Goal: Task Accomplishment & Management: Complete application form

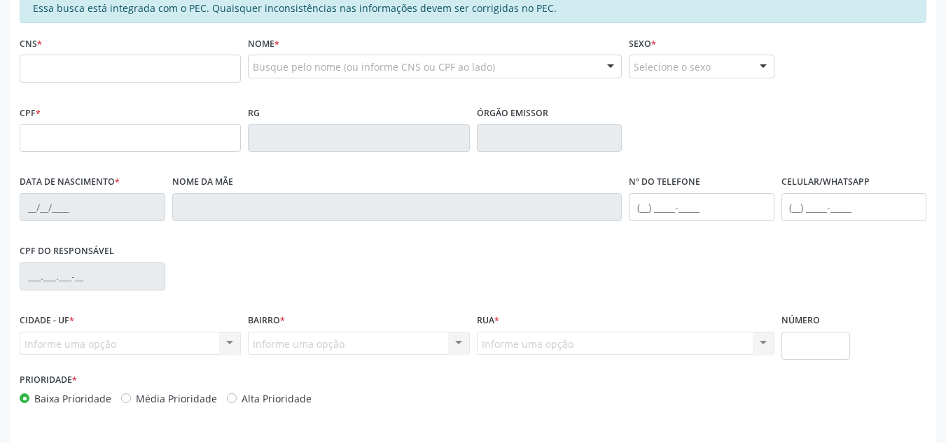
scroll to position [286, 0]
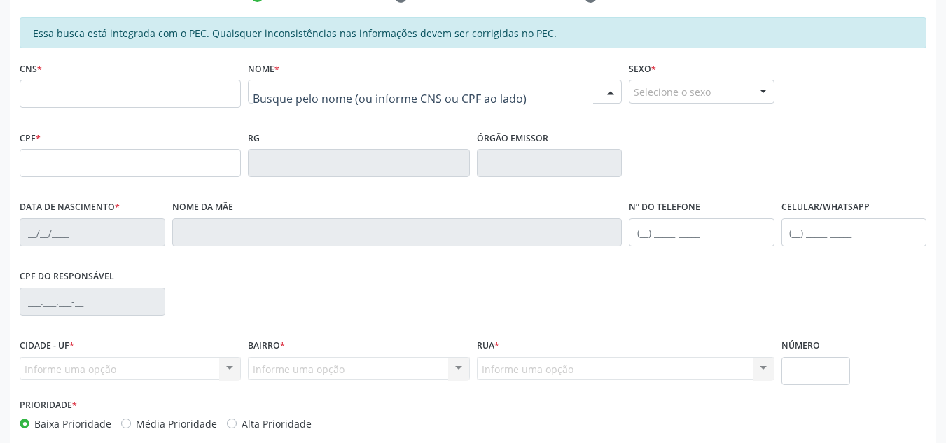
click at [361, 101] on div at bounding box center [435, 92] width 374 height 24
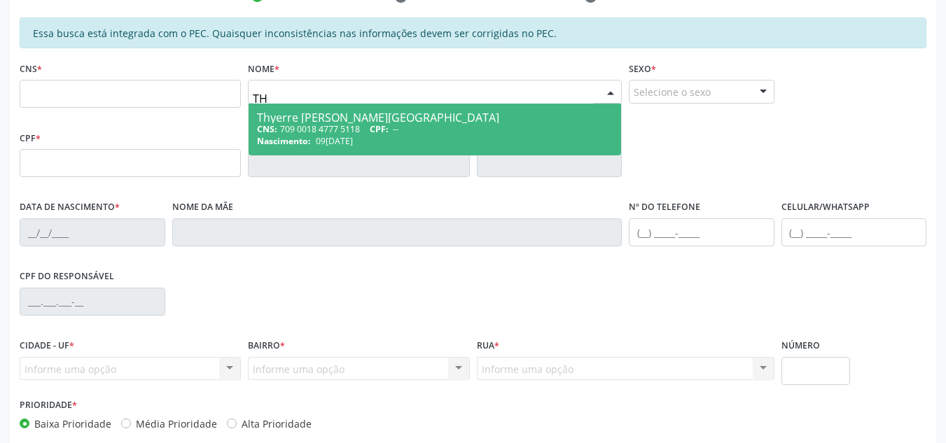
type input "T"
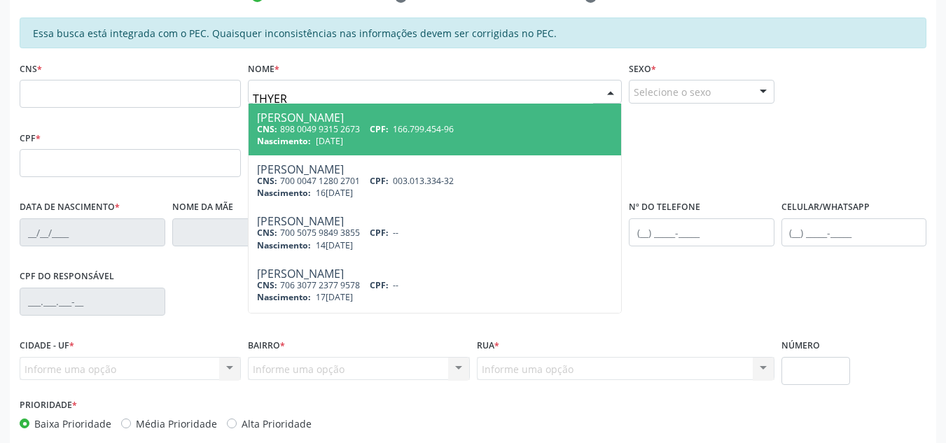
type input "THYERR"
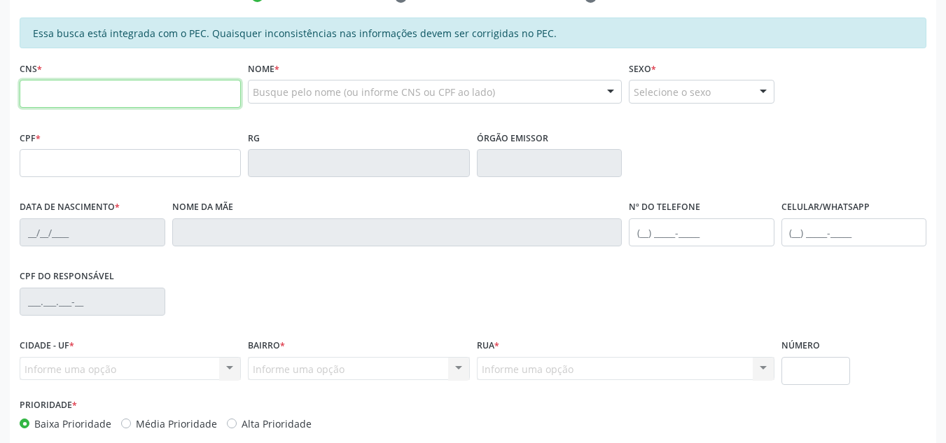
click at [173, 84] on input "text" at bounding box center [130, 94] width 221 height 28
paste input "700 1058 7457 9390"
type input "700 1058 7457 9390"
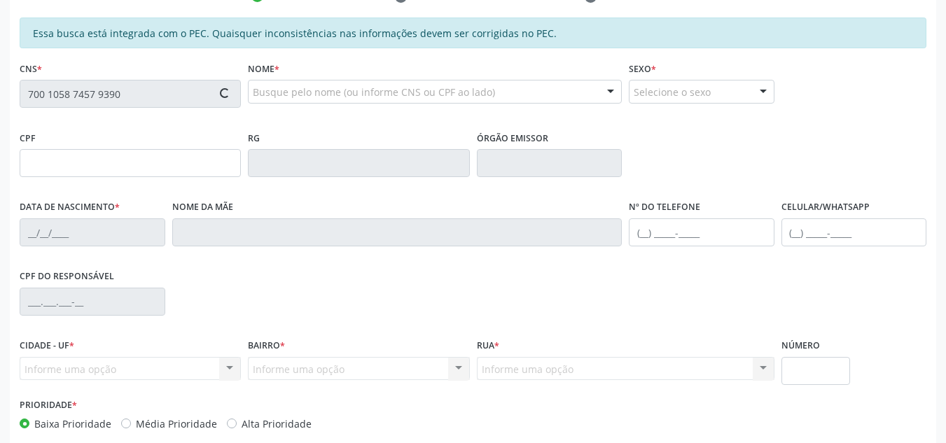
type input "22[DATE]"
type input "[PERSON_NAME]"
type input "[PHONE_NUMBER]"
type input "S/N"
type input "946.108.864-72"
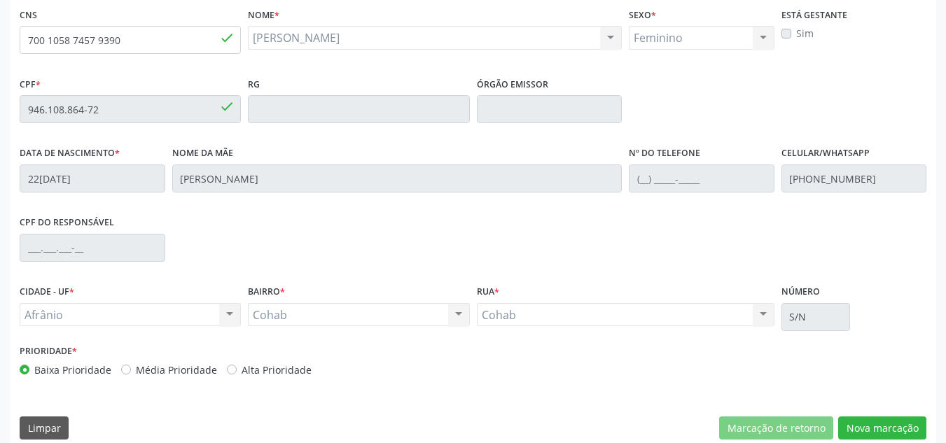
scroll to position [356, 0]
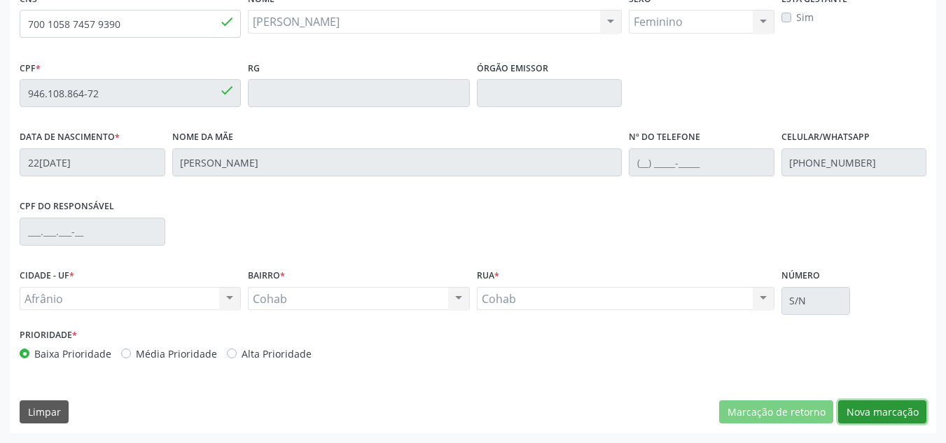
click at [901, 410] on button "Nova marcação" at bounding box center [882, 412] width 88 height 24
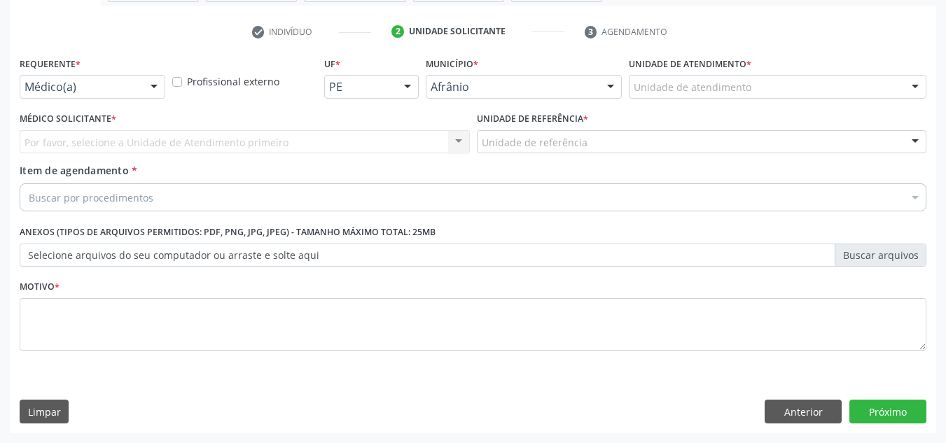
scroll to position [251, 0]
click at [845, 85] on div "Unidade de atendimento" at bounding box center [776, 87] width 297 height 24
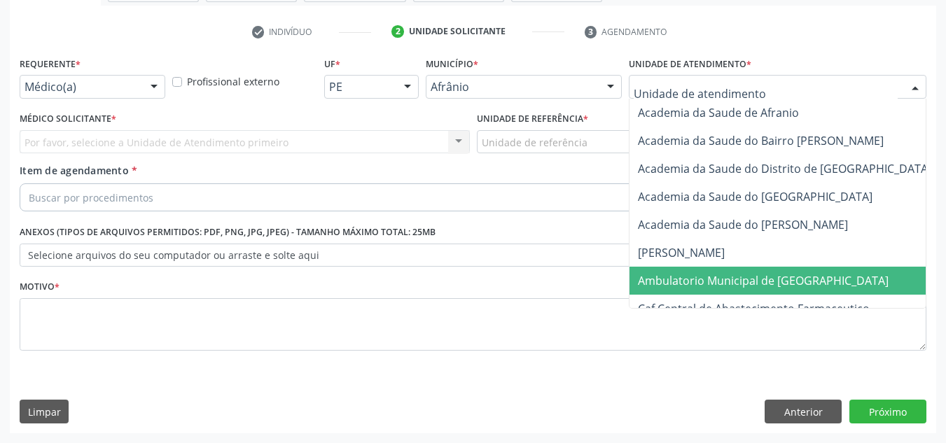
click at [802, 272] on span "Ambulatorio Municipal de [GEOGRAPHIC_DATA]" at bounding box center [800, 281] width 342 height 28
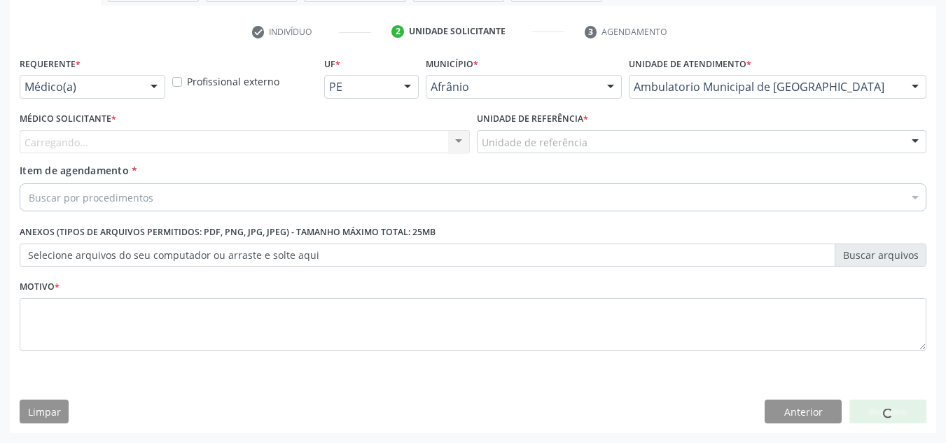
click at [332, 147] on div "Carregando... Nenhum resultado encontrado para: " " Não há nenhuma opção para s…" at bounding box center [245, 142] width 450 height 24
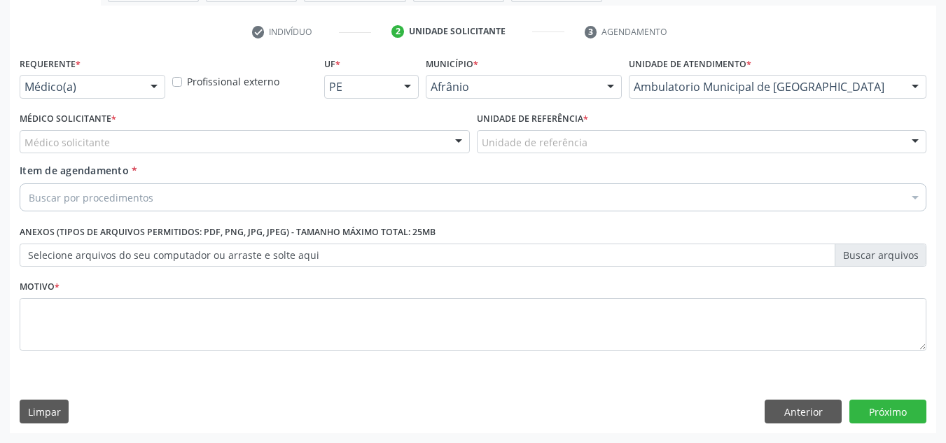
click at [331, 147] on div "Médico solicitante" at bounding box center [245, 142] width 450 height 24
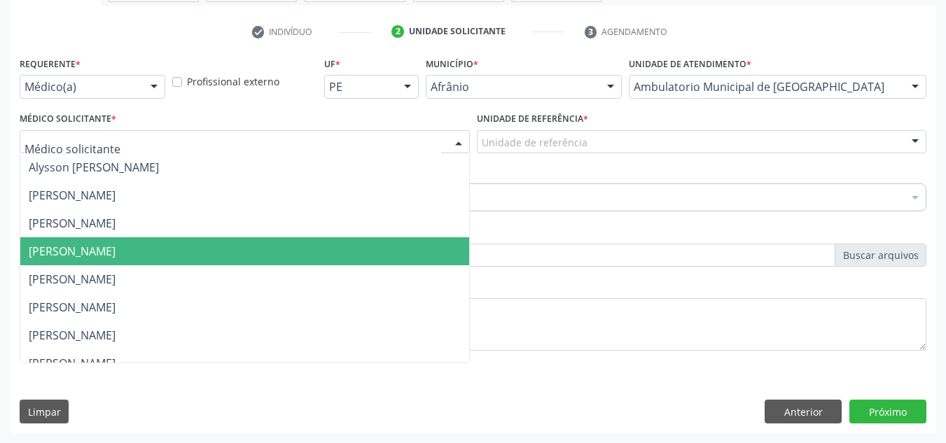
drag, startPoint x: 302, startPoint y: 264, endPoint x: 614, endPoint y: 211, distance: 316.6
click at [347, 253] on span "[PERSON_NAME]" at bounding box center [244, 251] width 449 height 28
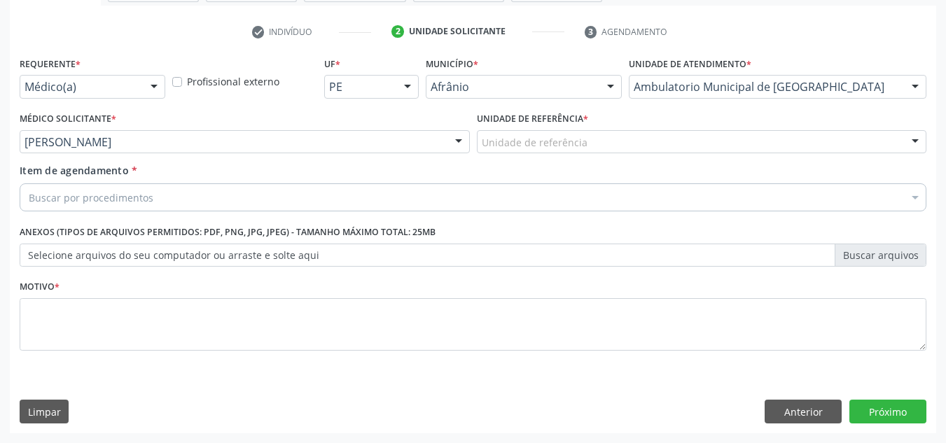
drag, startPoint x: 634, startPoint y: 158, endPoint x: 649, endPoint y: 145, distance: 19.8
click at [643, 148] on div "Unidade de referência * Unidade de referência ESF de Extrema ESF de Barra das M…" at bounding box center [701, 135] width 457 height 55
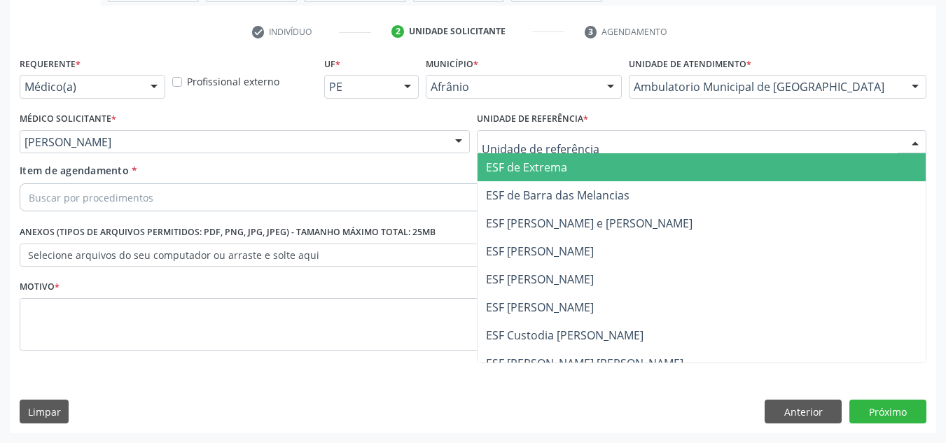
drag, startPoint x: 649, startPoint y: 145, endPoint x: 617, endPoint y: 241, distance: 101.6
click at [646, 154] on div "ESF de Extrema ESF de Barra das Melancias ESF [PERSON_NAME] e [PERSON_NAME] ESF…" at bounding box center [702, 142] width 450 height 24
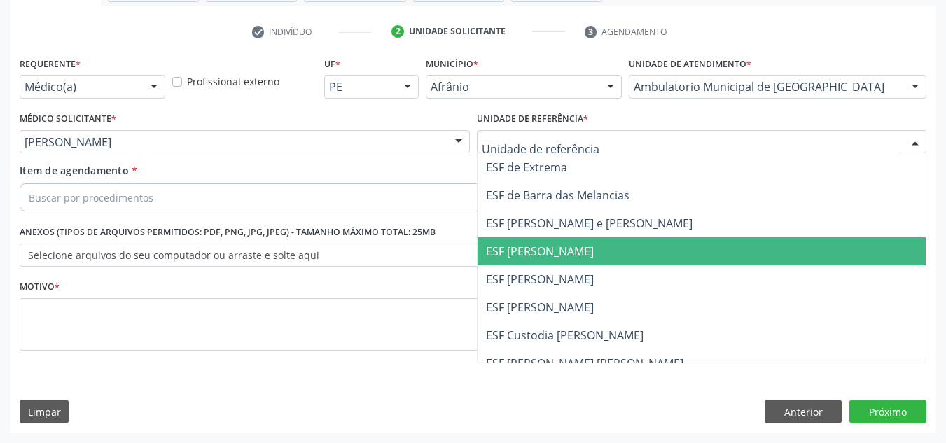
drag, startPoint x: 617, startPoint y: 241, endPoint x: 539, endPoint y: 233, distance: 78.8
click at [610, 235] on ul "ESF de Extrema ESF de Barra das Melancias ESF [PERSON_NAME] e [PERSON_NAME] ESF…" at bounding box center [701, 293] width 449 height 280
drag, startPoint x: 566, startPoint y: 260, endPoint x: 542, endPoint y: 223, distance: 44.1
click at [564, 257] on span "ESF [PERSON_NAME]" at bounding box center [701, 251] width 449 height 28
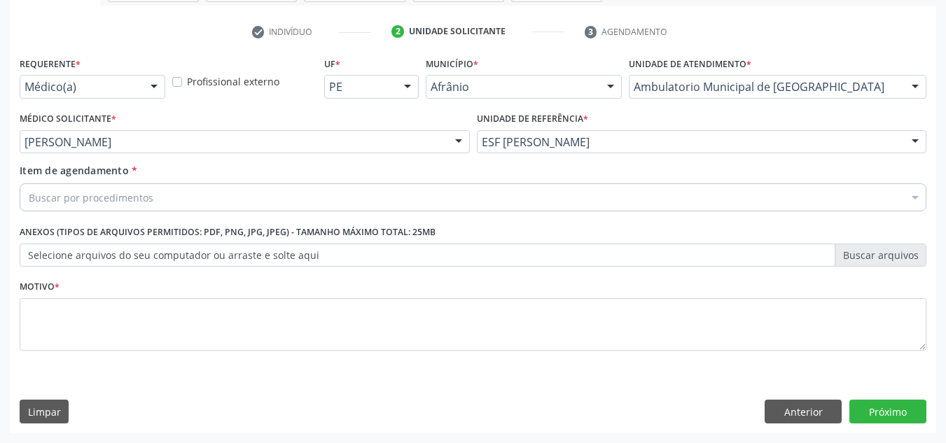
click at [516, 198] on div "Buscar por procedimentos" at bounding box center [473, 197] width 906 height 28
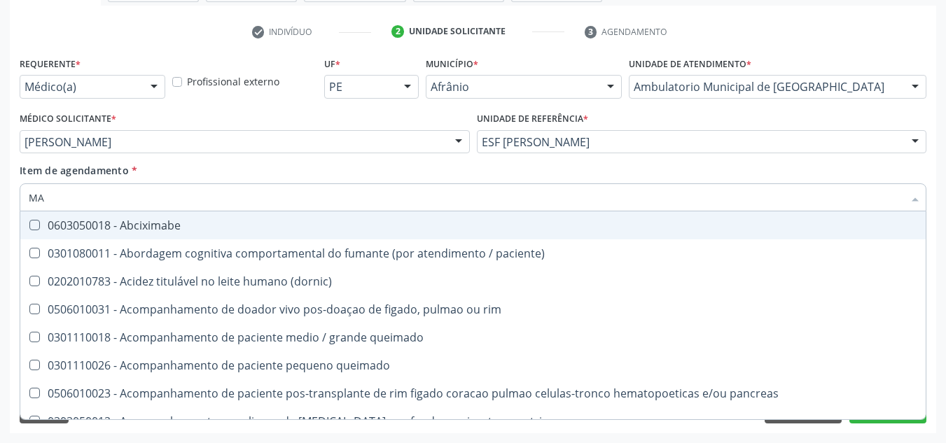
type input "M"
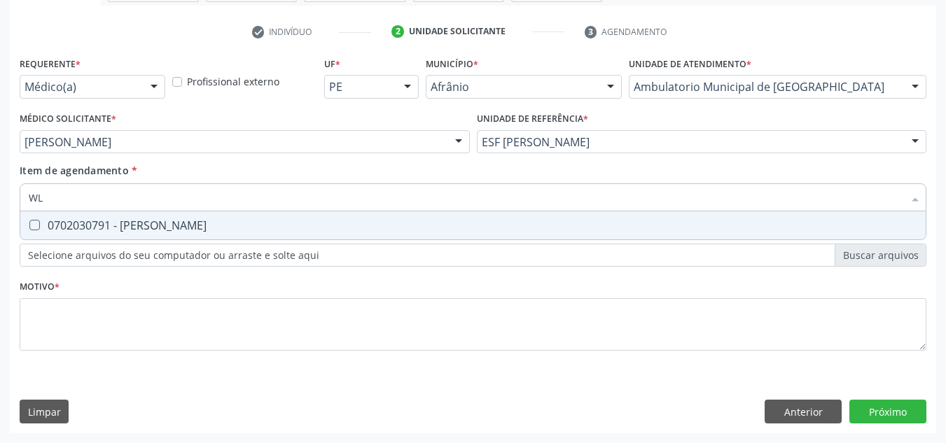
type input "W"
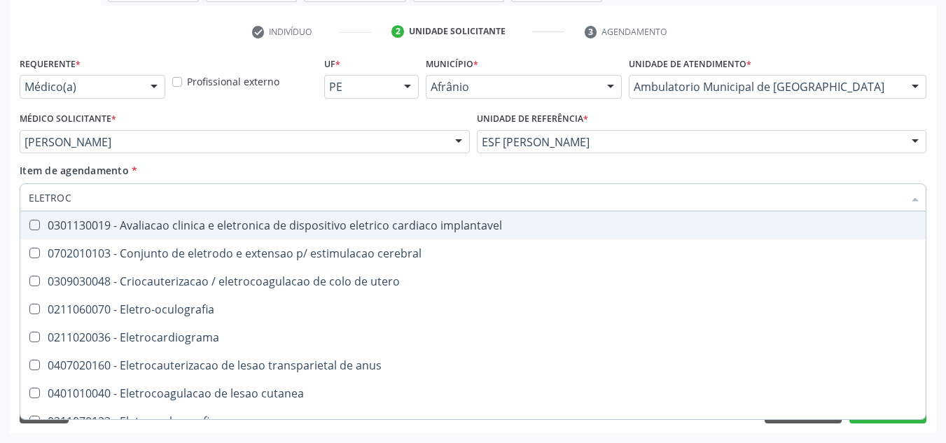
type input "ELETROCA"
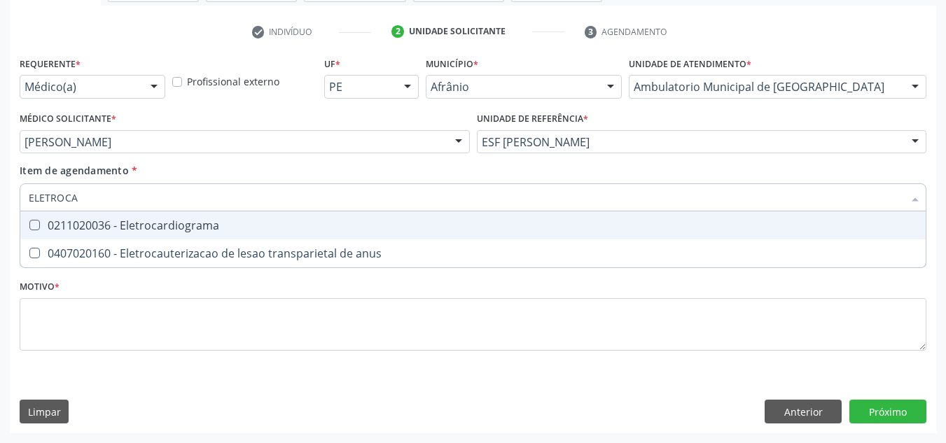
click at [484, 216] on span "0211020036 - Eletrocardiograma" at bounding box center [472, 225] width 905 height 28
checkbox Eletrocardiograma "true"
drag, startPoint x: 517, startPoint y: 195, endPoint x: 7, endPoint y: 211, distance: 509.7
click at [8, 211] on div "Acompanhamento Acompanhe a situação das marcações correntes e finalizadas Relat…" at bounding box center [473, 134] width 946 height 617
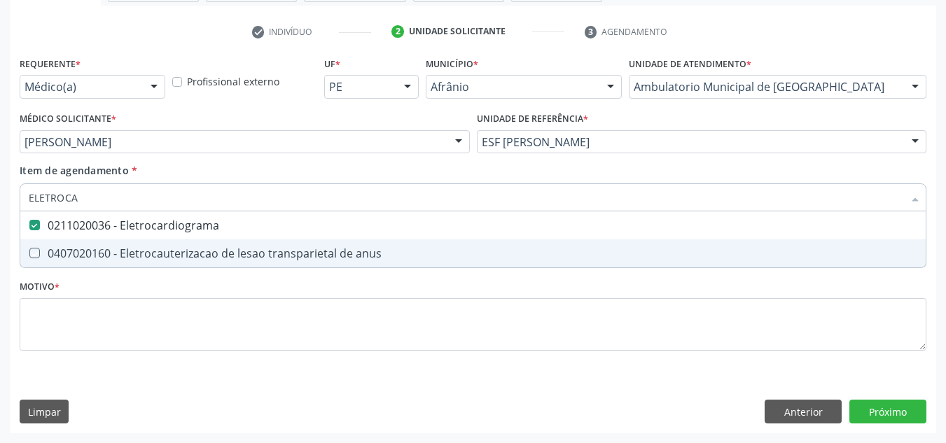
checkbox anus "true"
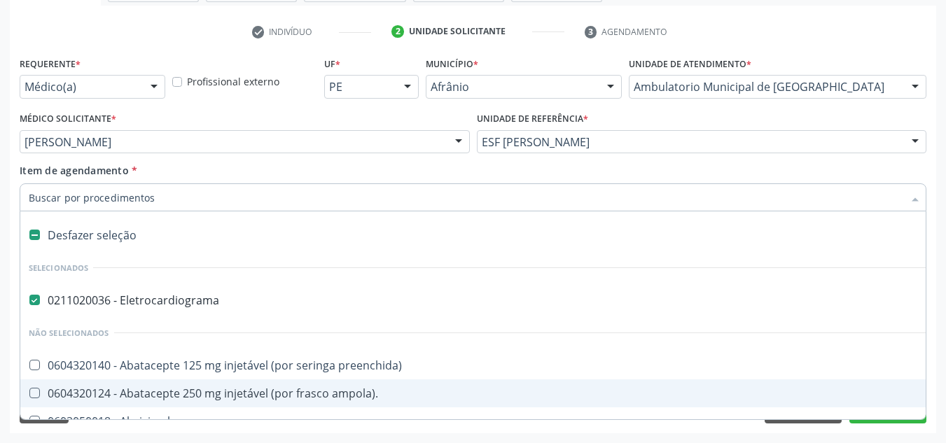
paste input "0211020052"
type input "0211020052"
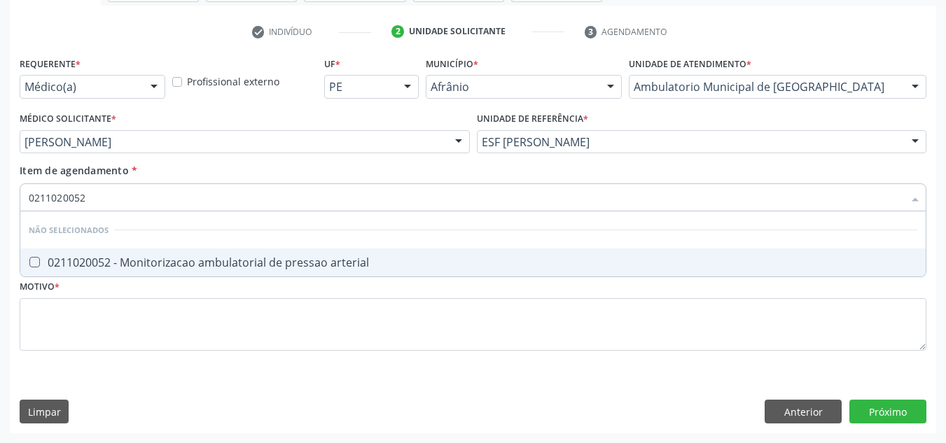
click at [260, 260] on div "0211020052 - Monitorizacao ambulatorial de pressao arterial" at bounding box center [473, 262] width 888 height 11
checkbox arterial "true"
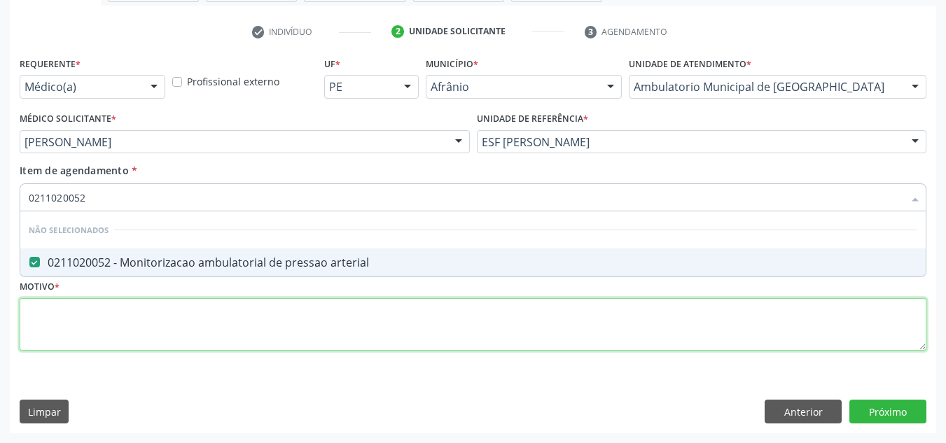
click at [260, 315] on div "Requerente * Médico(a) Médico(a) Enfermeiro(a) Paciente Nenhum resultado encont…" at bounding box center [473, 211] width 906 height 317
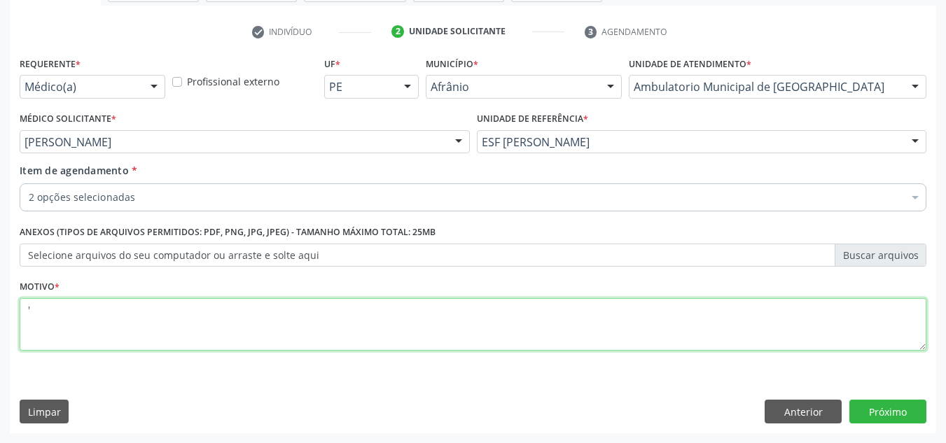
type textarea "'"
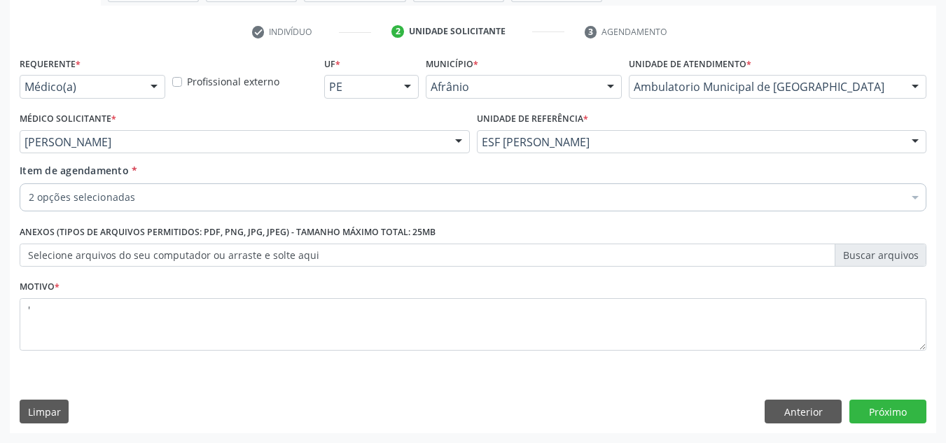
drag, startPoint x: 898, startPoint y: 377, endPoint x: 899, endPoint y: 384, distance: 7.7
click at [899, 382] on div "Requerente * Médico(a) Médico(a) Enfermeiro(a) Paciente Nenhum resultado encont…" at bounding box center [473, 243] width 926 height 380
click at [895, 388] on div "Requerente * Médico(a) Médico(a) Enfermeiro(a) Paciente Nenhum resultado encont…" at bounding box center [473, 243] width 926 height 380
drag, startPoint x: 896, startPoint y: 407, endPoint x: 955, endPoint y: 325, distance: 101.2
click at [939, 409] on div "Acompanhamento Acompanhe a situação das marcações correntes e finalizadas Relat…" at bounding box center [473, 134] width 946 height 617
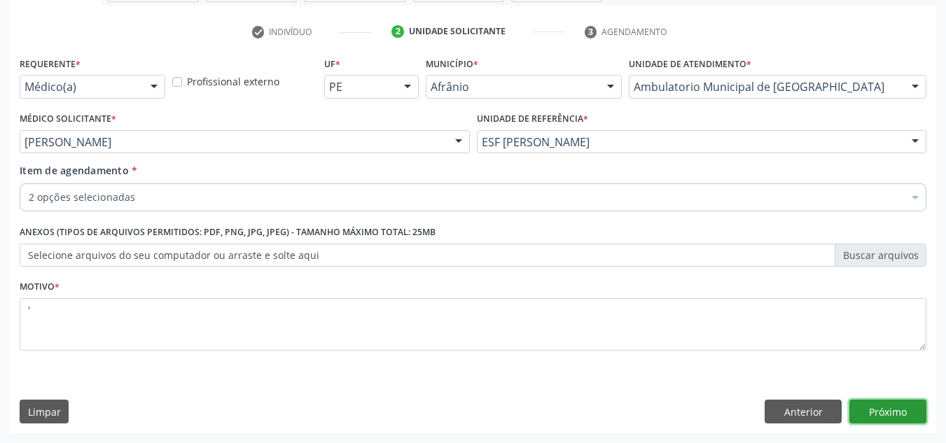
click at [892, 402] on button "Próximo" at bounding box center [887, 412] width 77 height 24
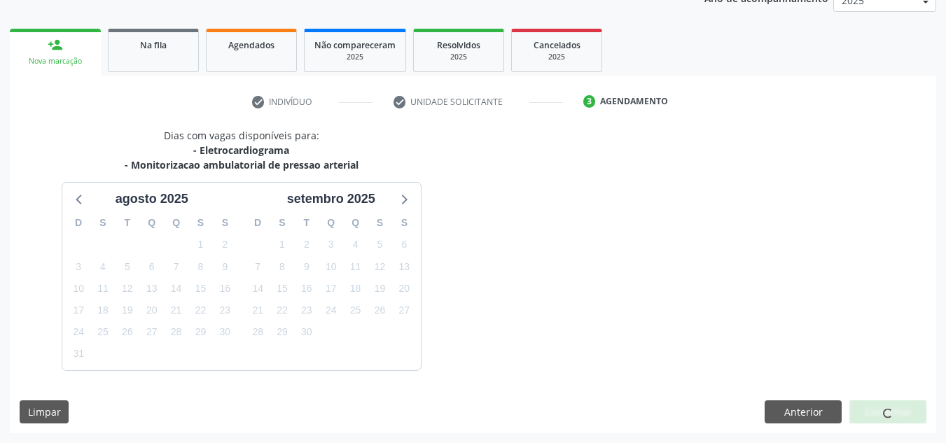
scroll to position [222, 0]
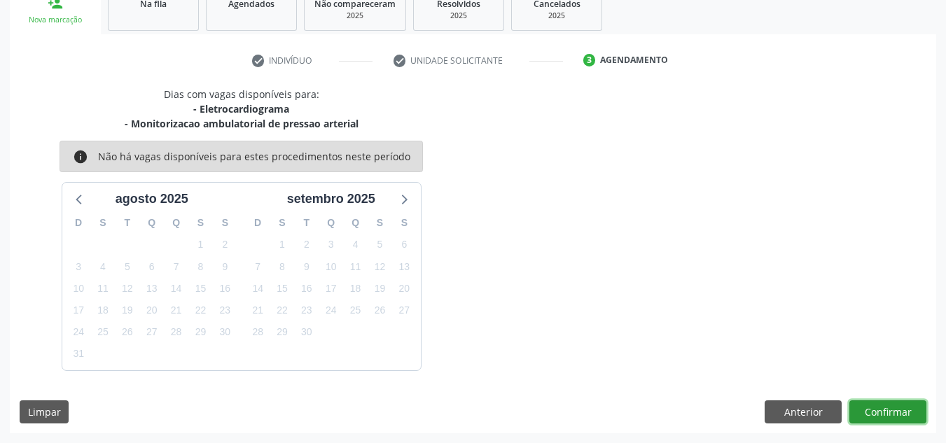
click at [892, 402] on button "Confirmar" at bounding box center [887, 412] width 77 height 24
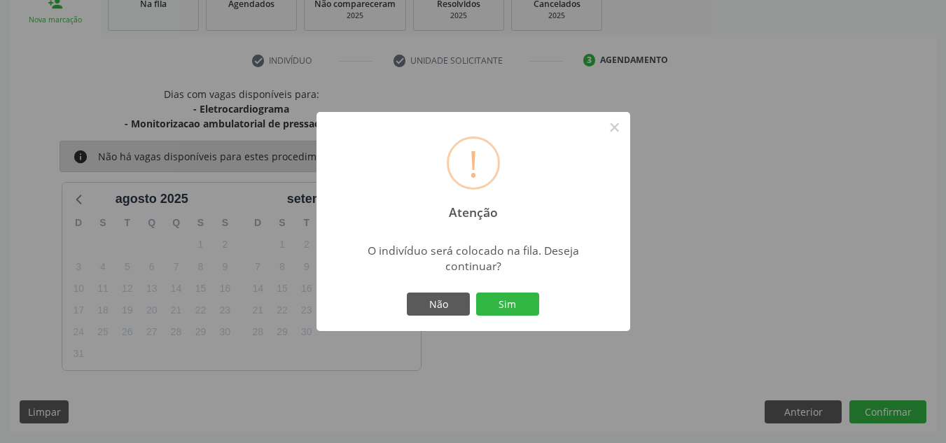
click at [476, 293] on button "Sim" at bounding box center [507, 305] width 63 height 24
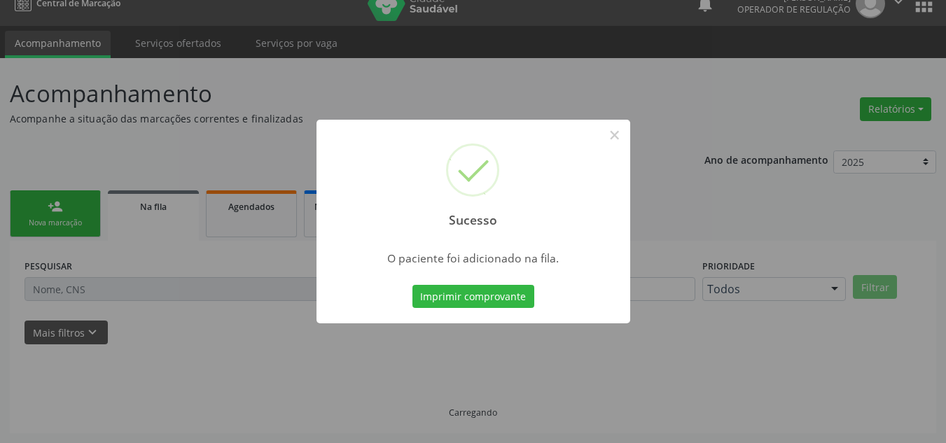
scroll to position [19, 0]
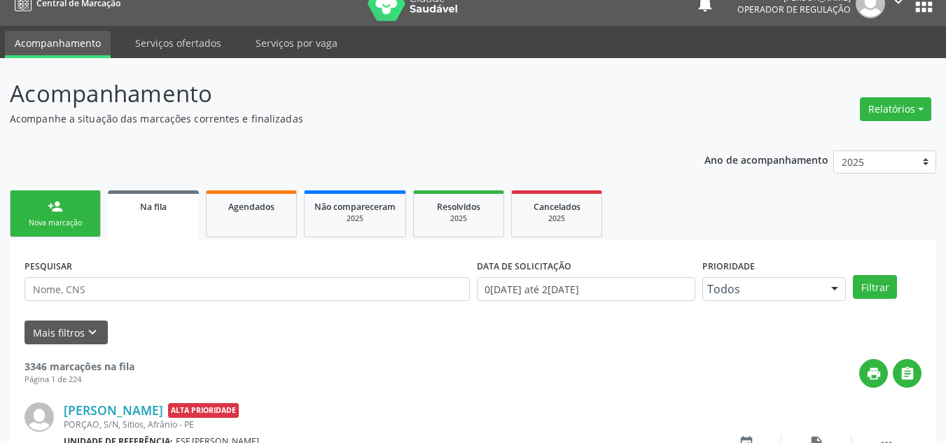
click at [78, 225] on div "Nova marcação" at bounding box center [55, 223] width 70 height 10
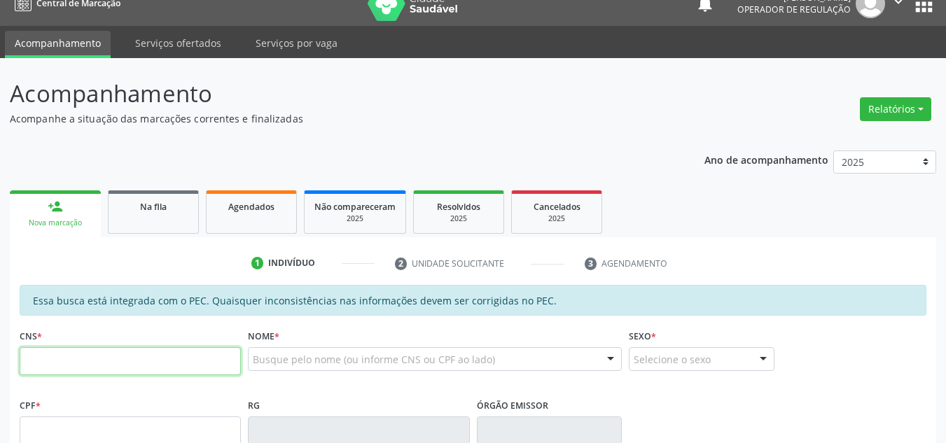
click at [99, 362] on input "text" at bounding box center [130, 361] width 221 height 28
type input "703 4062 3437 9317"
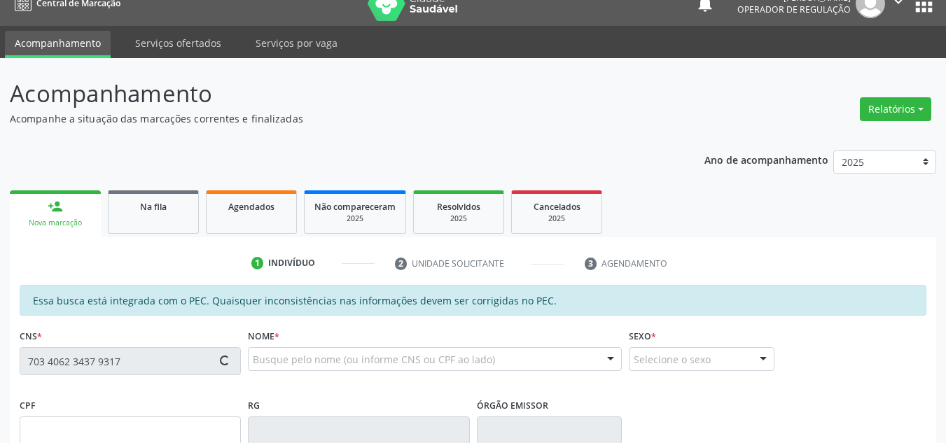
type input "004.744.344-86"
type input "22[DATE]"
type input "[PERSON_NAME]"
type input "[PHONE_NUMBER]"
type input "67"
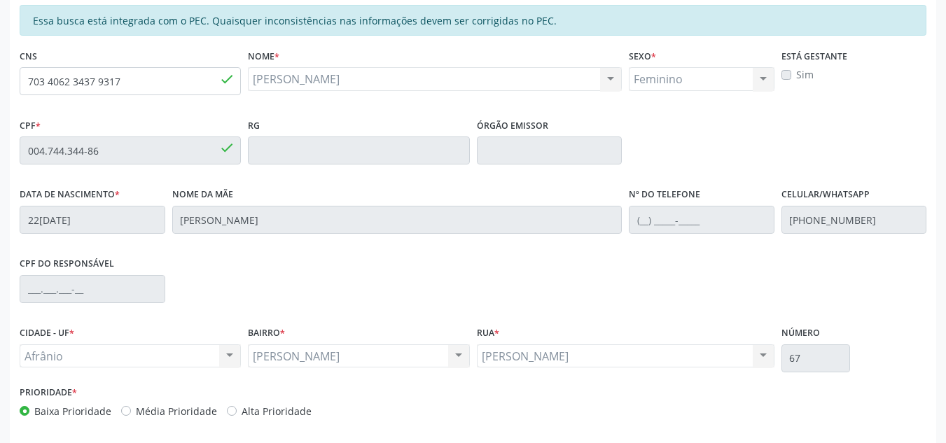
scroll to position [356, 0]
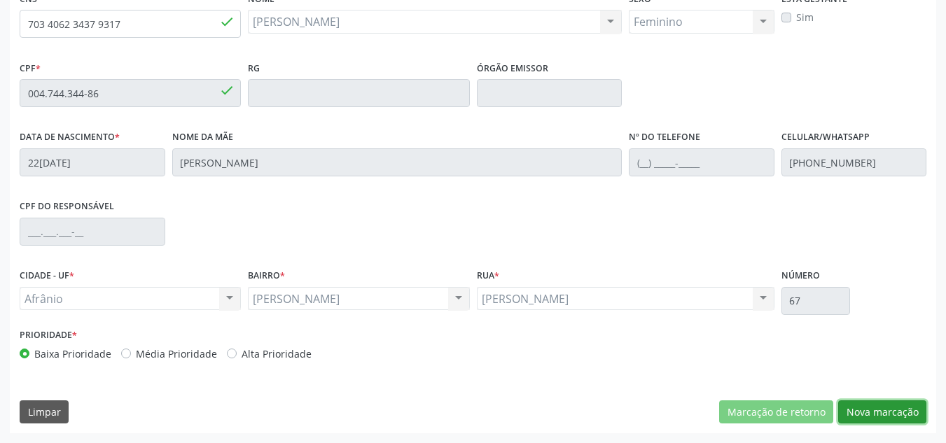
click at [840, 413] on button "Nova marcação" at bounding box center [882, 412] width 88 height 24
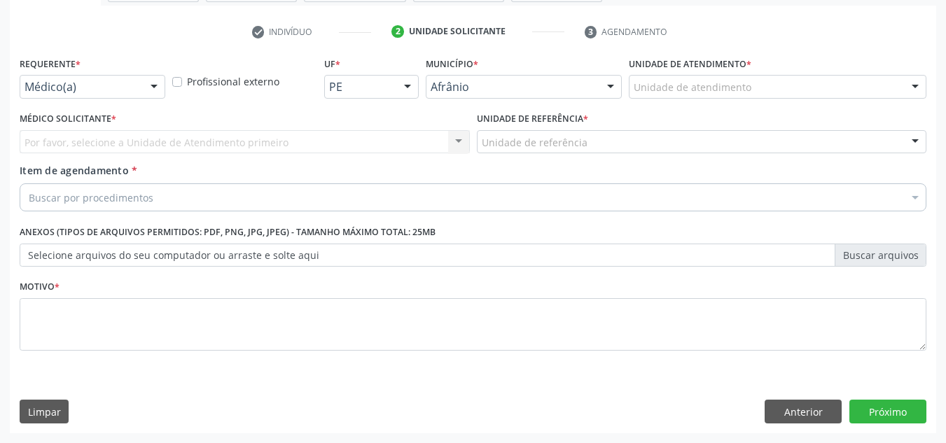
scroll to position [251, 0]
click at [814, 79] on div "Unidade de atendimento" at bounding box center [776, 87] width 297 height 24
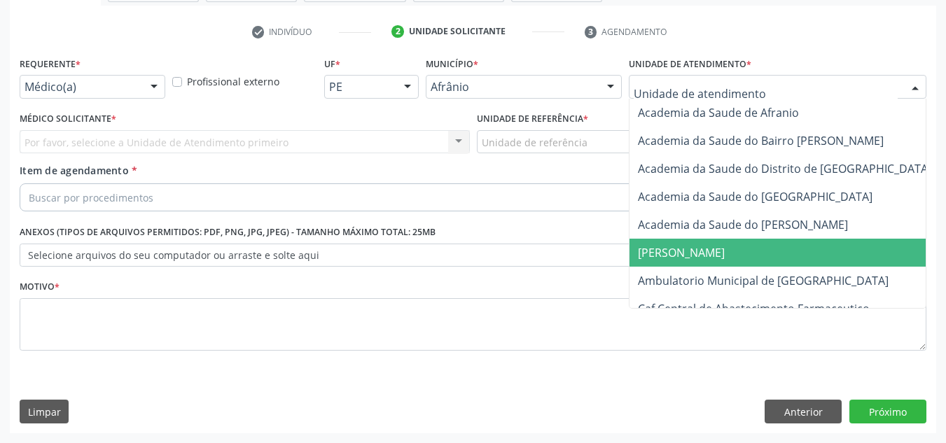
click at [789, 265] on span "[PERSON_NAME]" at bounding box center [800, 253] width 342 height 28
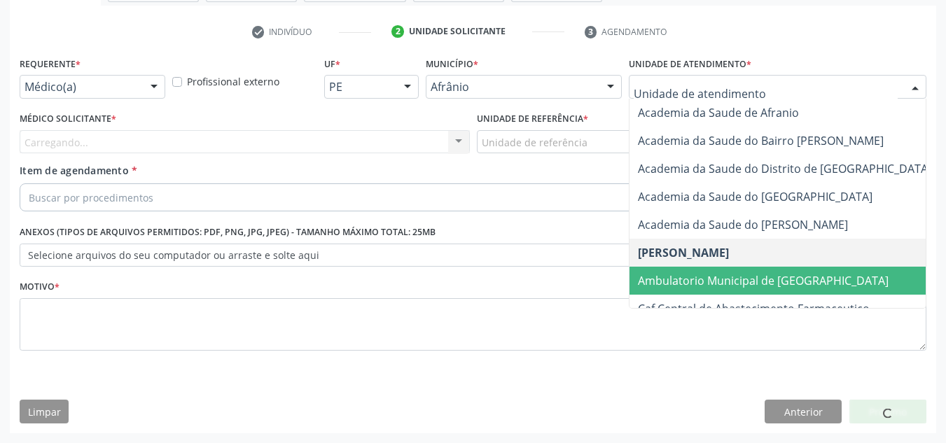
click at [803, 277] on span "Ambulatorio Municipal de [GEOGRAPHIC_DATA]" at bounding box center [763, 280] width 251 height 15
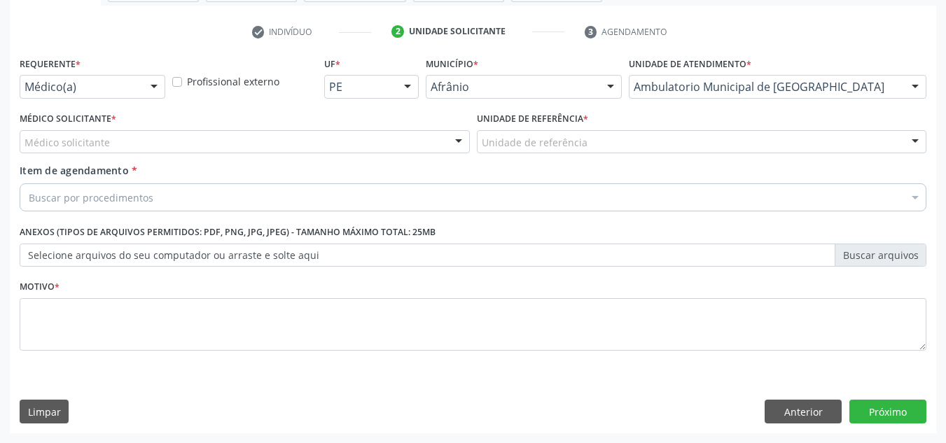
drag, startPoint x: 327, startPoint y: 143, endPoint x: 325, endPoint y: 163, distance: 20.4
click at [326, 146] on div "Médico solicitante" at bounding box center [245, 142] width 450 height 24
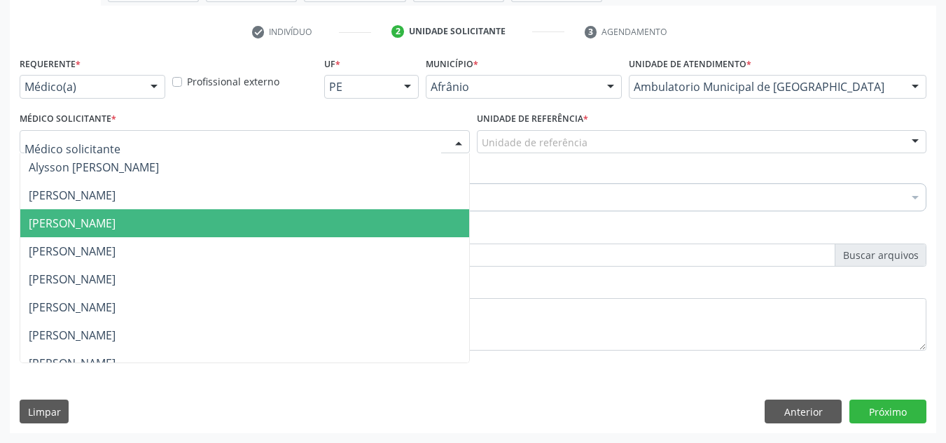
drag, startPoint x: 311, startPoint y: 228, endPoint x: 507, endPoint y: 188, distance: 200.0
click at [311, 229] on span "[PERSON_NAME]" at bounding box center [244, 223] width 449 height 28
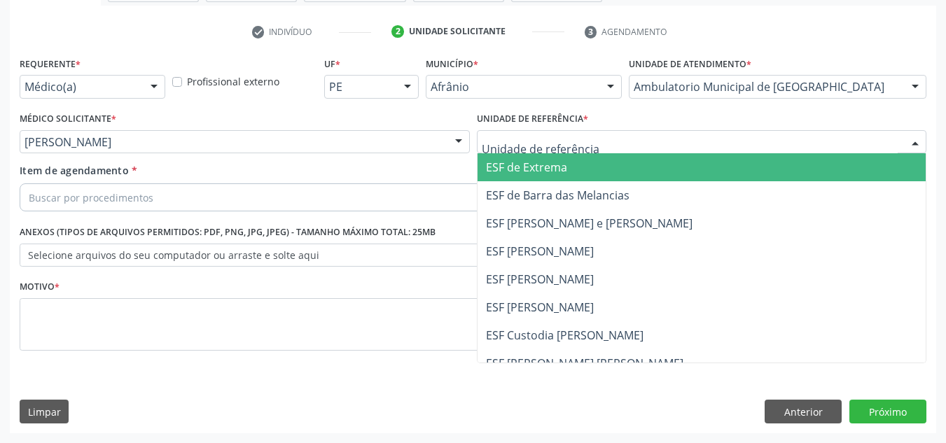
drag, startPoint x: 563, startPoint y: 145, endPoint x: 572, endPoint y: 250, distance: 105.3
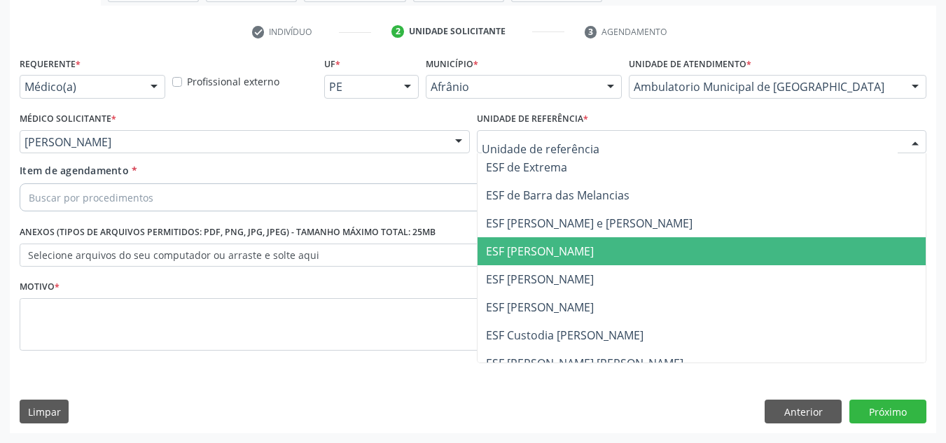
drag, startPoint x: 572, startPoint y: 250, endPoint x: 484, endPoint y: 207, distance: 98.0
click at [569, 248] on span "ESF [PERSON_NAME]" at bounding box center [540, 251] width 108 height 15
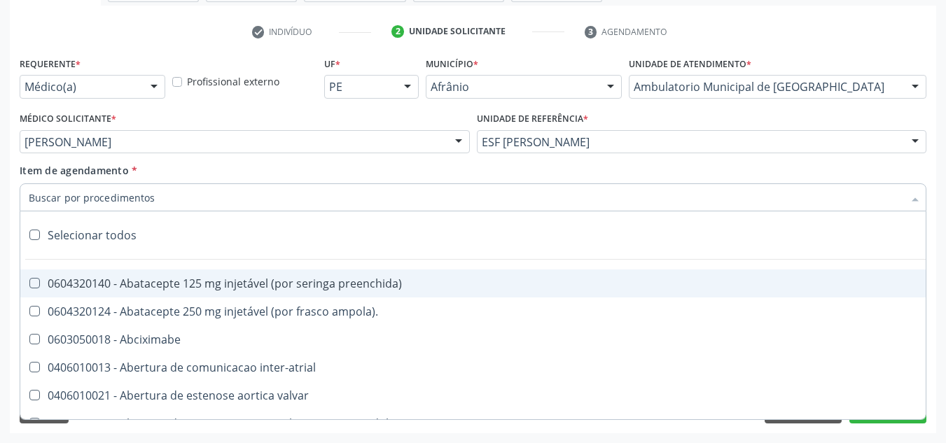
click at [479, 206] on div at bounding box center [473, 197] width 906 height 28
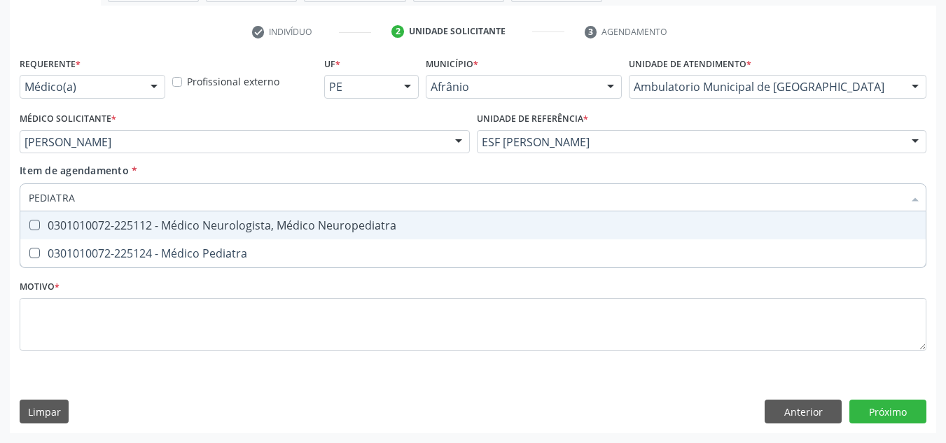
type input "PEDIATRA"
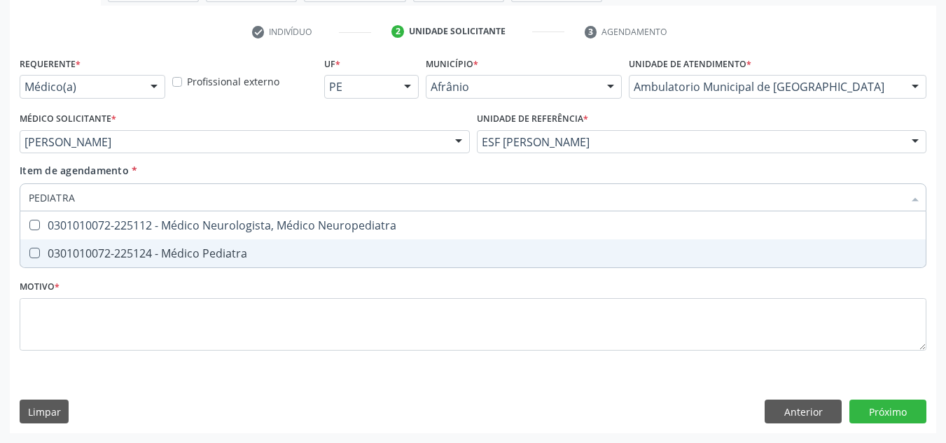
click at [416, 262] on span "0301010072-225124 - Médico Pediatra" at bounding box center [472, 253] width 905 height 28
checkbox Pediatra "true"
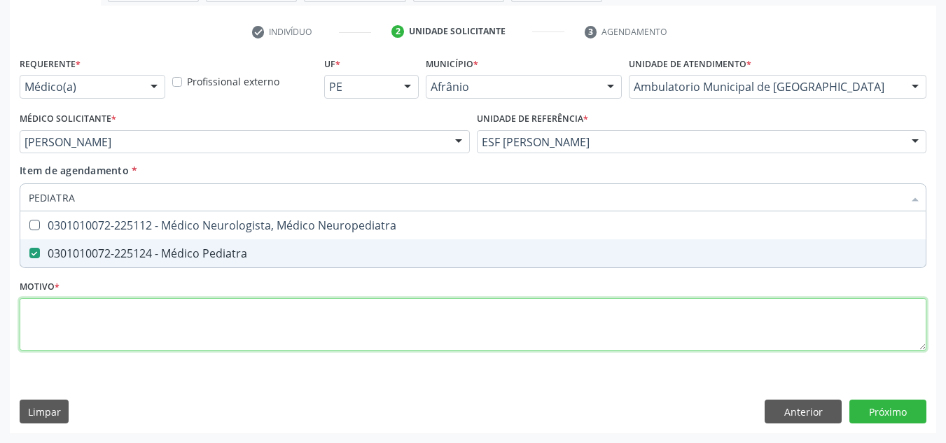
click at [406, 323] on div "Requerente * Médico(a) Médico(a) Enfermeiro(a) Paciente Nenhum resultado encont…" at bounding box center [473, 211] width 906 height 317
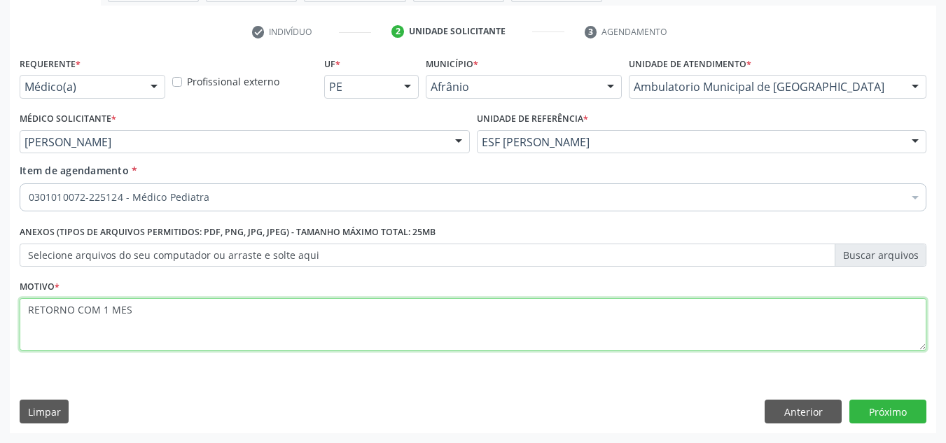
type textarea "RETORNO COM 1 MES"
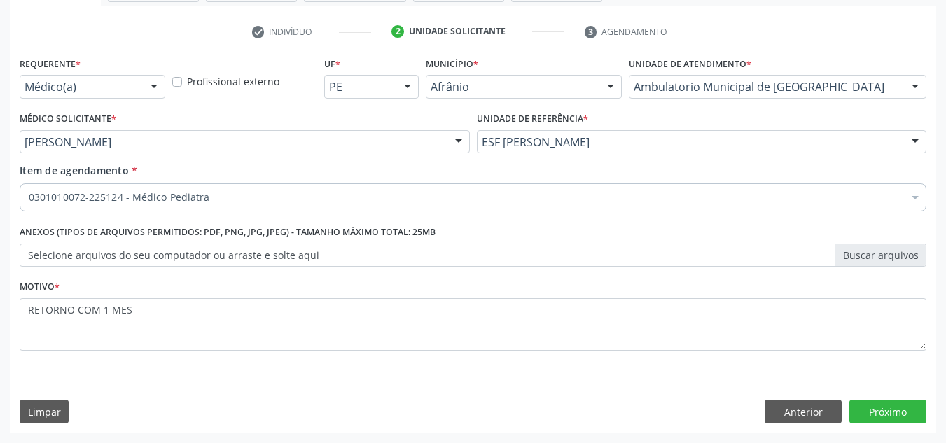
click at [885, 397] on div "Requerente * Médico(a) Médico(a) Enfermeiro(a) Paciente Nenhum resultado encont…" at bounding box center [473, 243] width 926 height 380
click at [882, 412] on button "Próximo" at bounding box center [887, 412] width 77 height 24
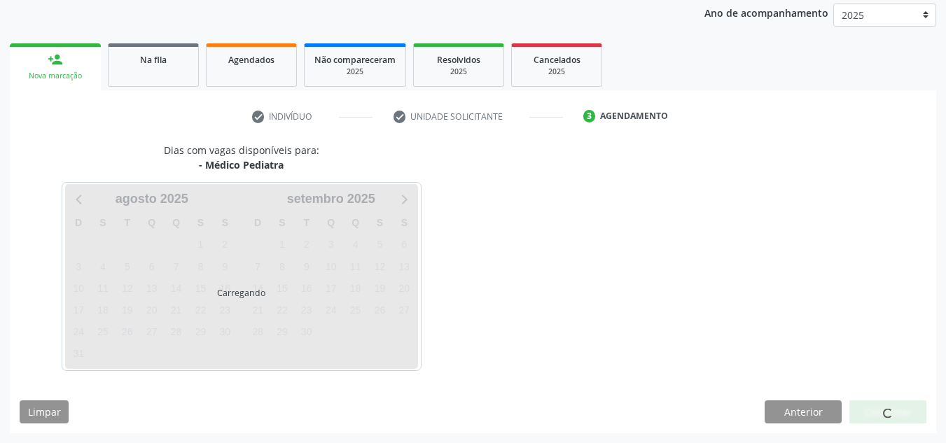
scroll to position [207, 0]
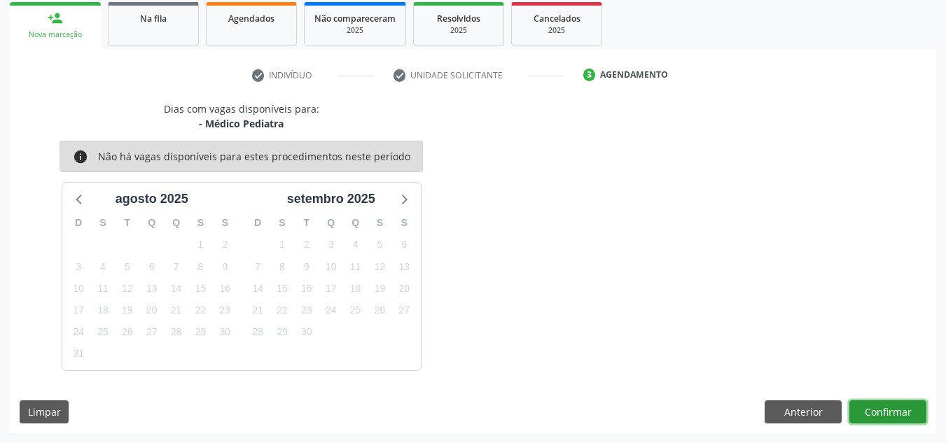
click at [921, 412] on button "Confirmar" at bounding box center [887, 412] width 77 height 24
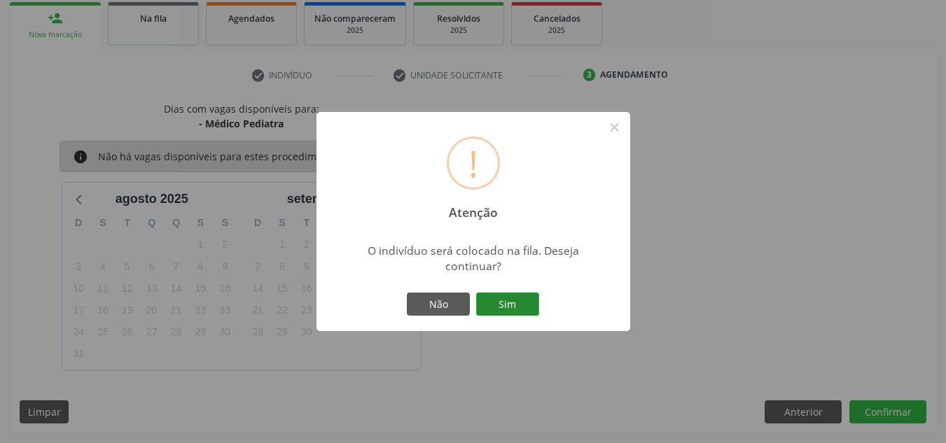
click at [534, 300] on button "Sim" at bounding box center [507, 305] width 63 height 24
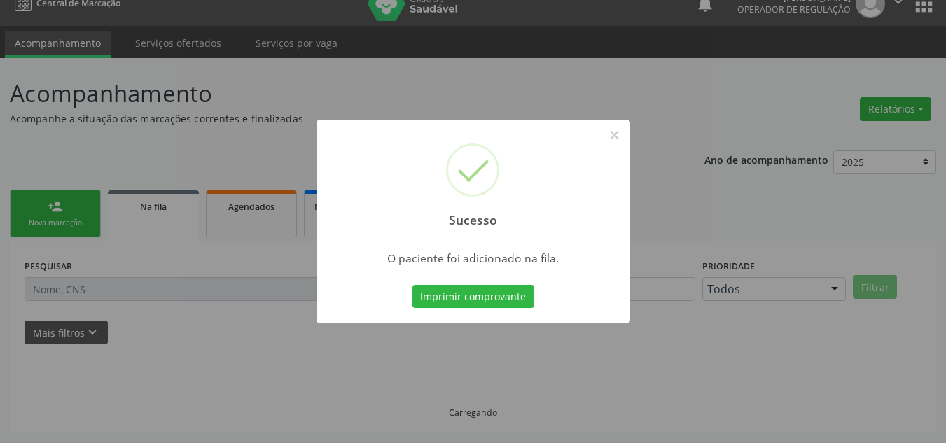
scroll to position [19, 0]
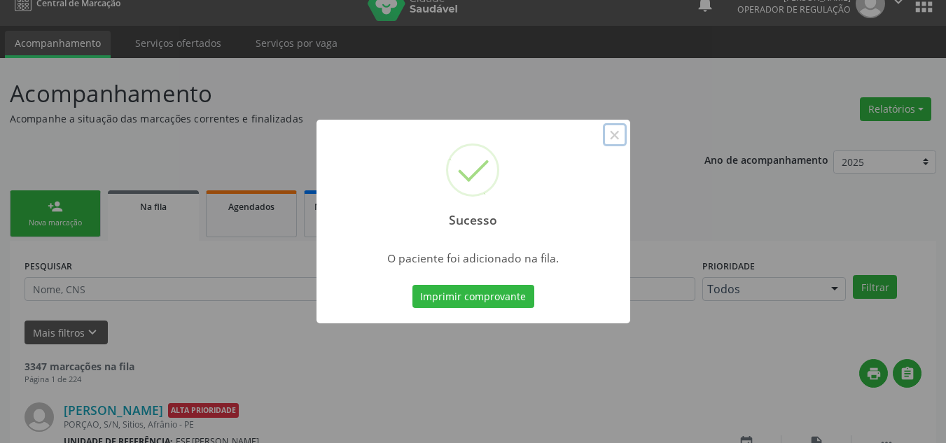
drag, startPoint x: 624, startPoint y: 139, endPoint x: 623, endPoint y: 129, distance: 9.2
click at [623, 129] on button "×" at bounding box center [615, 135] width 24 height 24
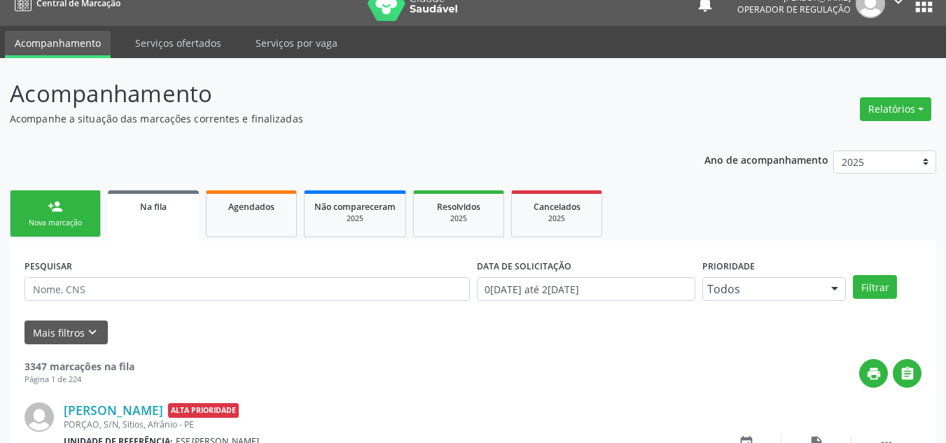
click at [44, 236] on link "person_add Nova marcação" at bounding box center [55, 213] width 91 height 47
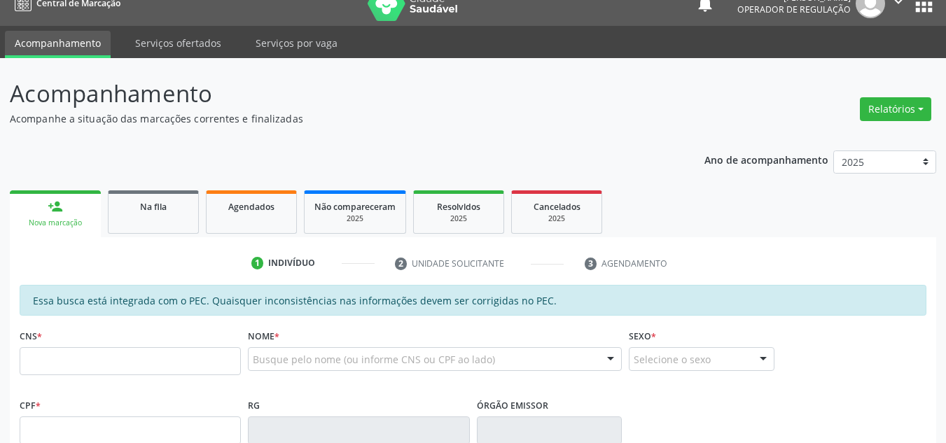
click at [56, 229] on link "person_add Nova marcação" at bounding box center [55, 213] width 91 height 47
click at [84, 372] on input "text" at bounding box center [130, 361] width 221 height 28
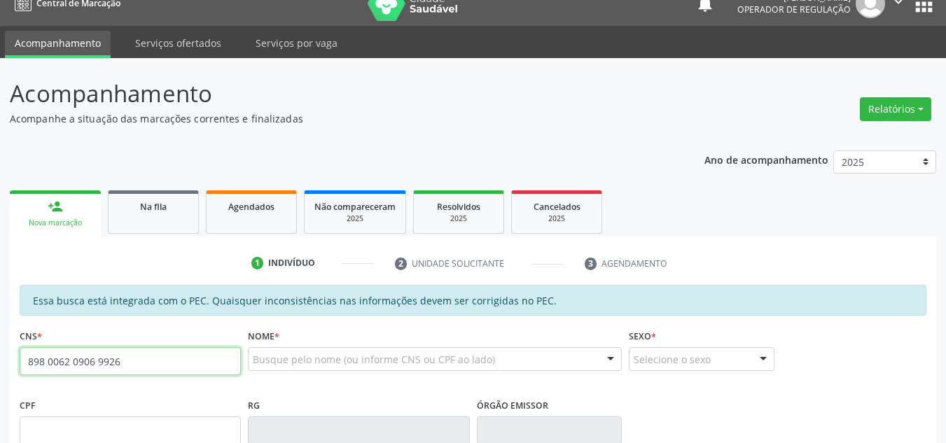
type input "898 0062 0906 9926"
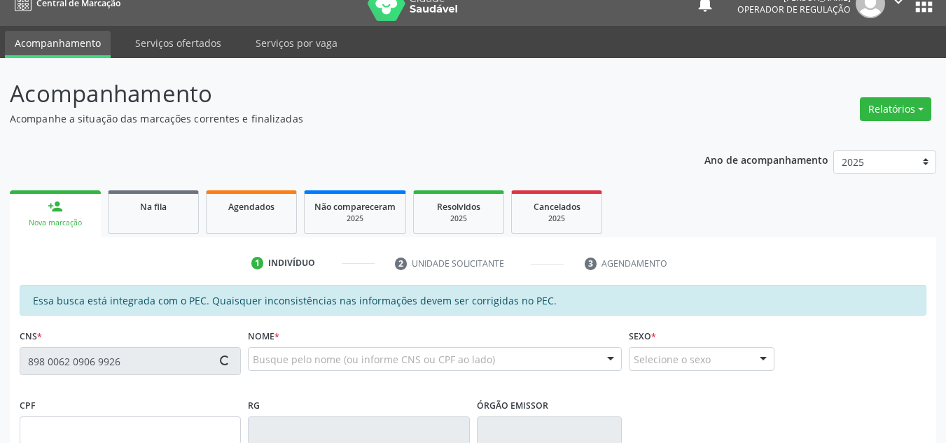
type input "172.723.364-63"
type input "24[DATE]"
type input "Silvanise Rosendo de [PERSON_NAME]"
type input "[PHONE_NUMBER]"
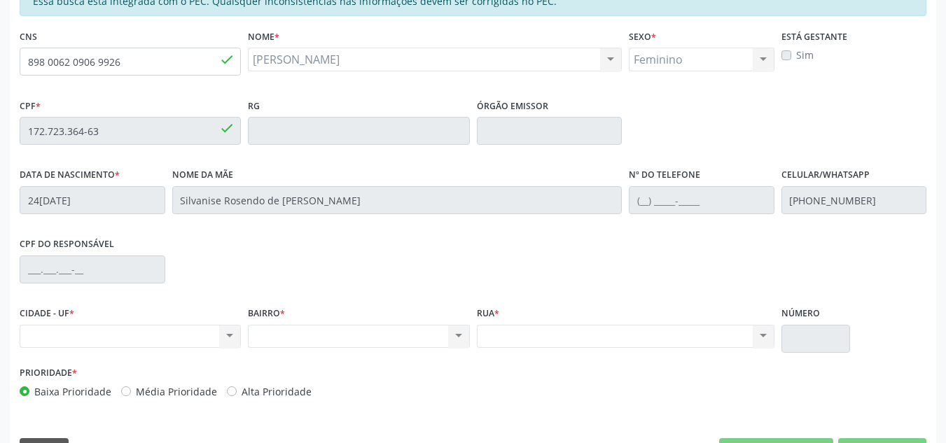
scroll to position [356, 0]
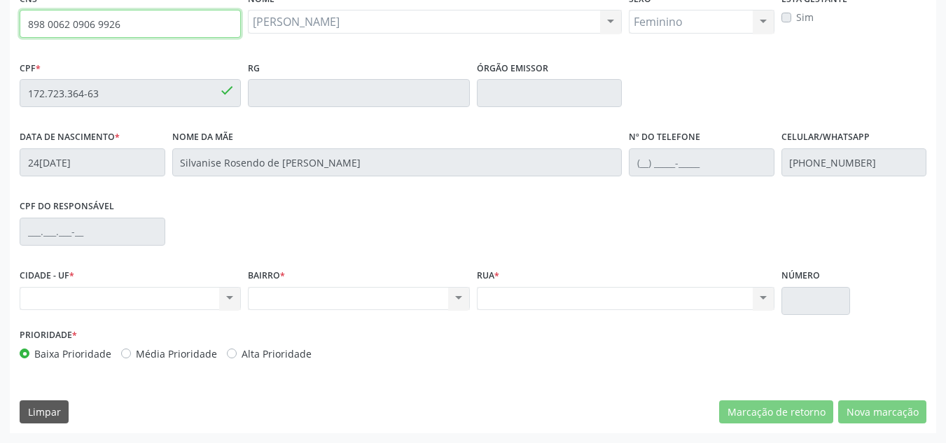
drag, startPoint x: 158, startPoint y: 27, endPoint x: 22, endPoint y: 23, distance: 135.8
click at [6, 23] on div "Acompanhamento Acompanhe a situação das marcações correntes e finalizadas Relat…" at bounding box center [473, 82] width 946 height 722
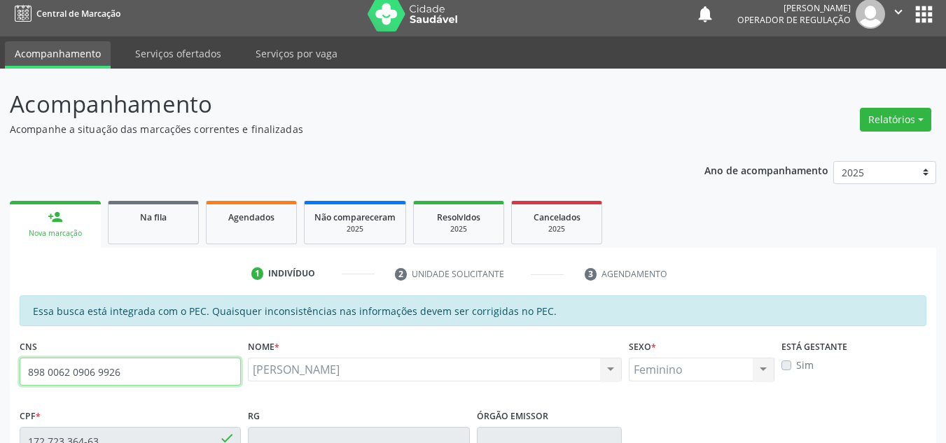
scroll to position [6, 0]
